Goal: Information Seeking & Learning: Find contact information

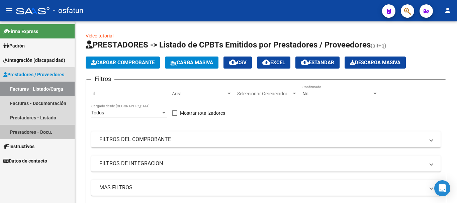
click at [35, 130] on link "Prestadores - Docu." at bounding box center [37, 132] width 75 height 14
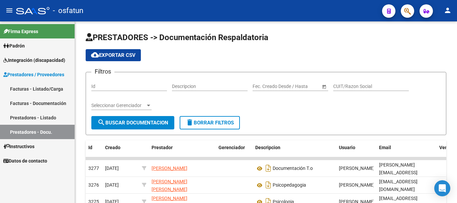
click at [54, 118] on link "Prestadores - Listado" at bounding box center [37, 117] width 75 height 14
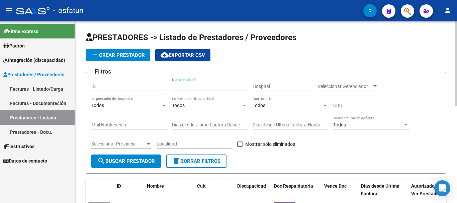
click at [219, 86] on input "Nombre o CUIT" at bounding box center [210, 87] width 76 height 6
type input "[PERSON_NAME]"
click at [131, 163] on span "search Buscar Prestador" at bounding box center [126, 161] width 58 height 6
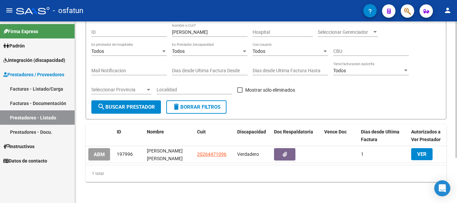
scroll to position [60, 0]
click at [457, 129] on div at bounding box center [456, 135] width 2 height 137
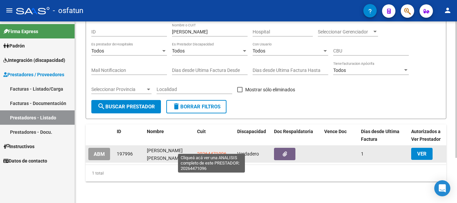
click at [211, 151] on span "20264471096" at bounding box center [211, 153] width 29 height 5
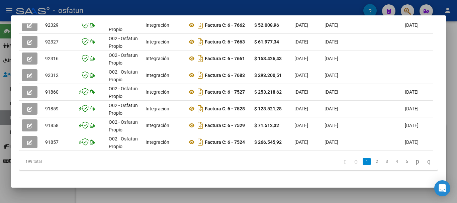
scroll to position [228, 0]
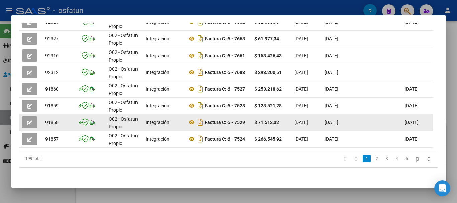
click at [28, 123] on icon "button" at bounding box center [29, 122] width 5 height 5
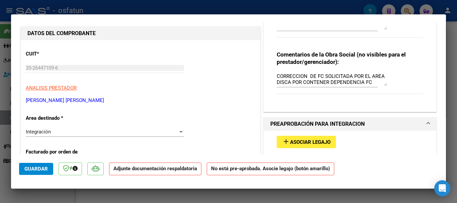
scroll to position [63, 0]
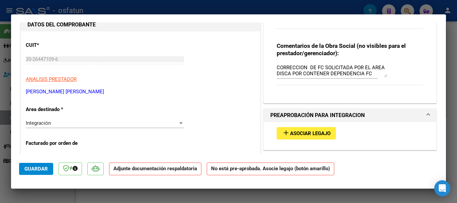
drag, startPoint x: 457, startPoint y: 31, endPoint x: 368, endPoint y: 103, distance: 114.0
click at [456, 32] on div at bounding box center [228, 101] width 457 height 203
type input "$ 0,00"
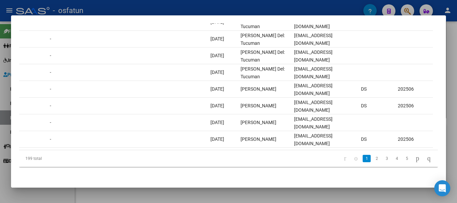
scroll to position [0, 588]
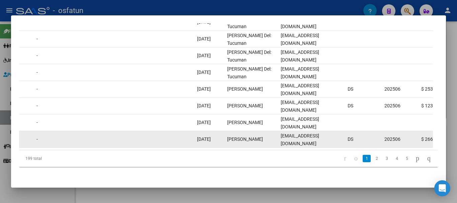
drag, startPoint x: 229, startPoint y: 139, endPoint x: 341, endPoint y: 138, distance: 112.1
click at [341, 138] on div "91857 O02 - Osfatun Propio Integración Factura C: 6 - 7524 $ 266.545,92 [DATE] …" at bounding box center [154, 139] width 1446 height 17
copy div "[PERSON_NAME] [EMAIL_ADDRESS][DOMAIN_NAME]"
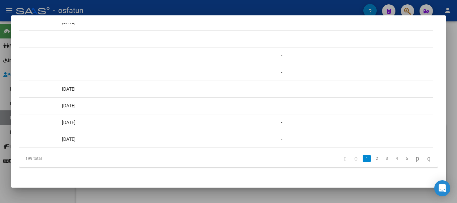
scroll to position [0, 0]
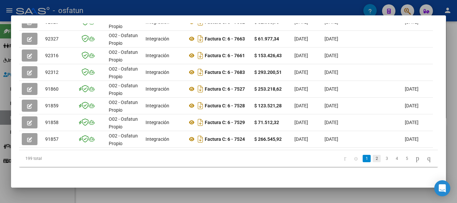
click at [373, 162] on link "2" at bounding box center [377, 158] width 8 height 7
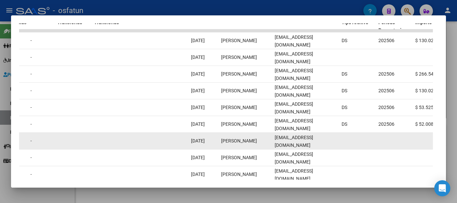
scroll to position [184, 0]
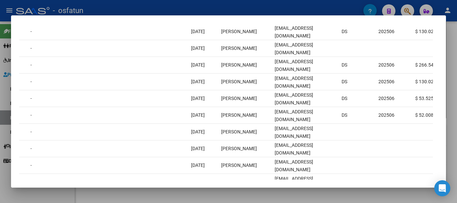
click at [452, 87] on div at bounding box center [228, 101] width 457 height 203
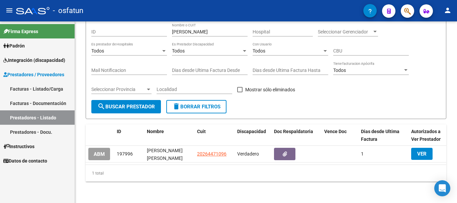
click at [15, 119] on link "Prestadores - Listado" at bounding box center [37, 117] width 75 height 14
click at [32, 60] on span "Integración (discapacidad)" at bounding box center [34, 60] width 62 height 7
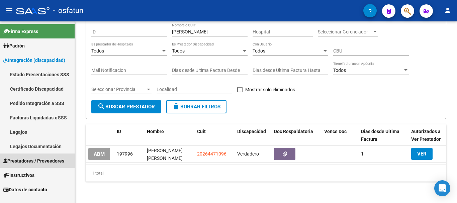
click at [36, 160] on span "Prestadores / Proveedores" at bounding box center [33, 160] width 61 height 7
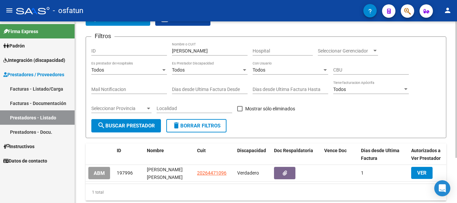
scroll to position [35, 0]
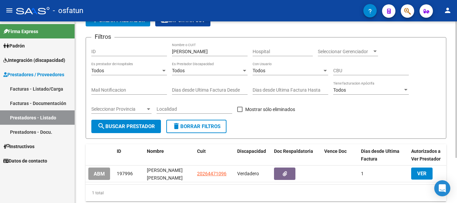
click at [457, 105] on div at bounding box center [456, 118] width 2 height 137
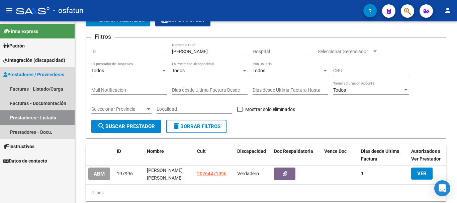
click at [22, 117] on link "Prestadores - Listado" at bounding box center [37, 117] width 75 height 14
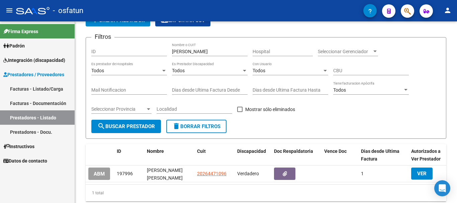
click at [22, 58] on span "Integración (discapacidad)" at bounding box center [34, 60] width 62 height 7
